Goal: Information Seeking & Learning: Learn about a topic

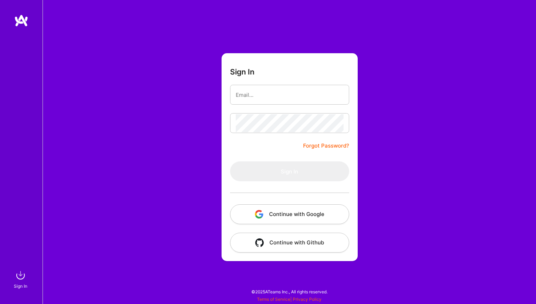
click at [316, 209] on button "Continue with Google" at bounding box center [289, 214] width 119 height 20
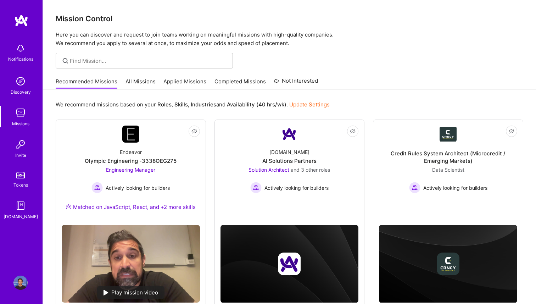
click at [362, 105] on div "We recommend missions based on your Roles , Skills , Industries and Availabilit…" at bounding box center [289, 104] width 467 height 13
click at [147, 86] on link "All Missions" at bounding box center [140, 84] width 30 height 12
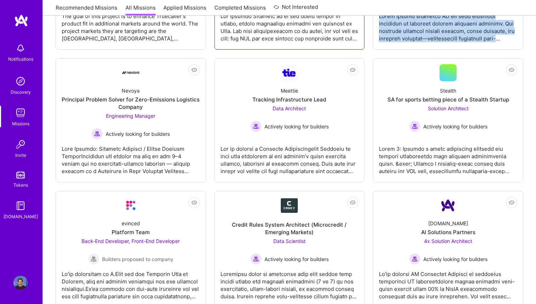
scroll to position [1372, 0]
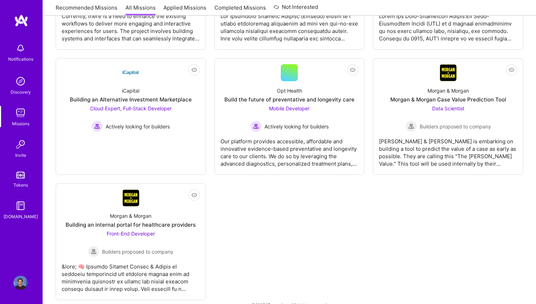
scroll to position [2267, 0]
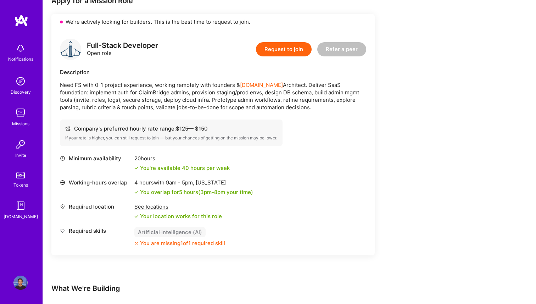
scroll to position [154, 0]
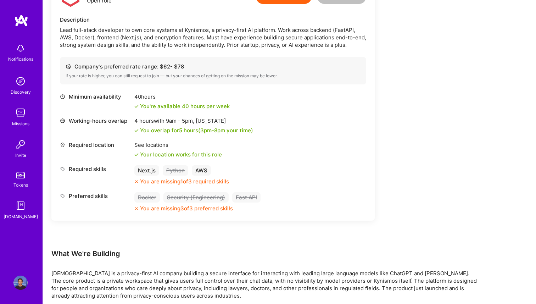
scroll to position [205, 0]
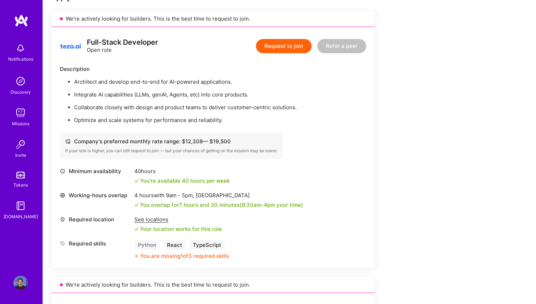
scroll to position [148, 0]
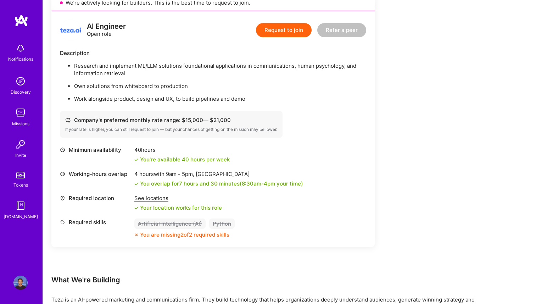
scroll to position [747, 0]
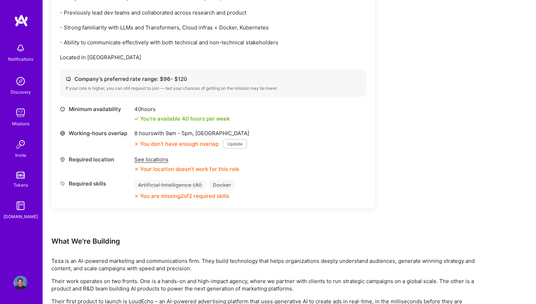
scroll to position [265, 0]
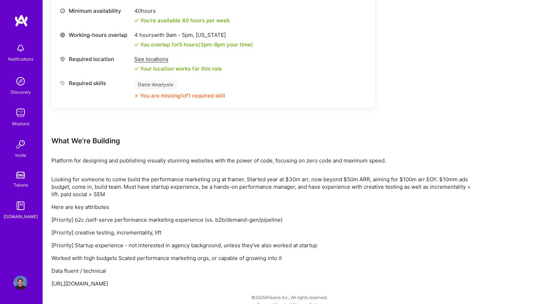
scroll to position [298, 0]
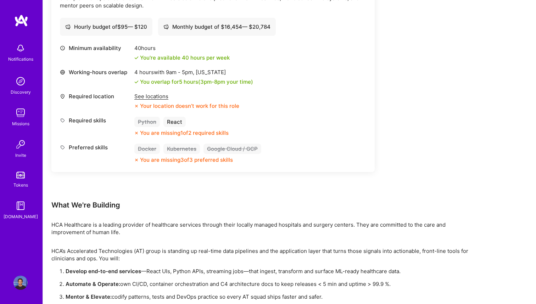
scroll to position [244, 0]
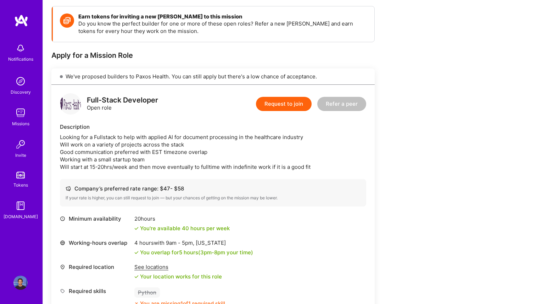
scroll to position [98, 0]
